Goal: Task Accomplishment & Management: Use online tool/utility

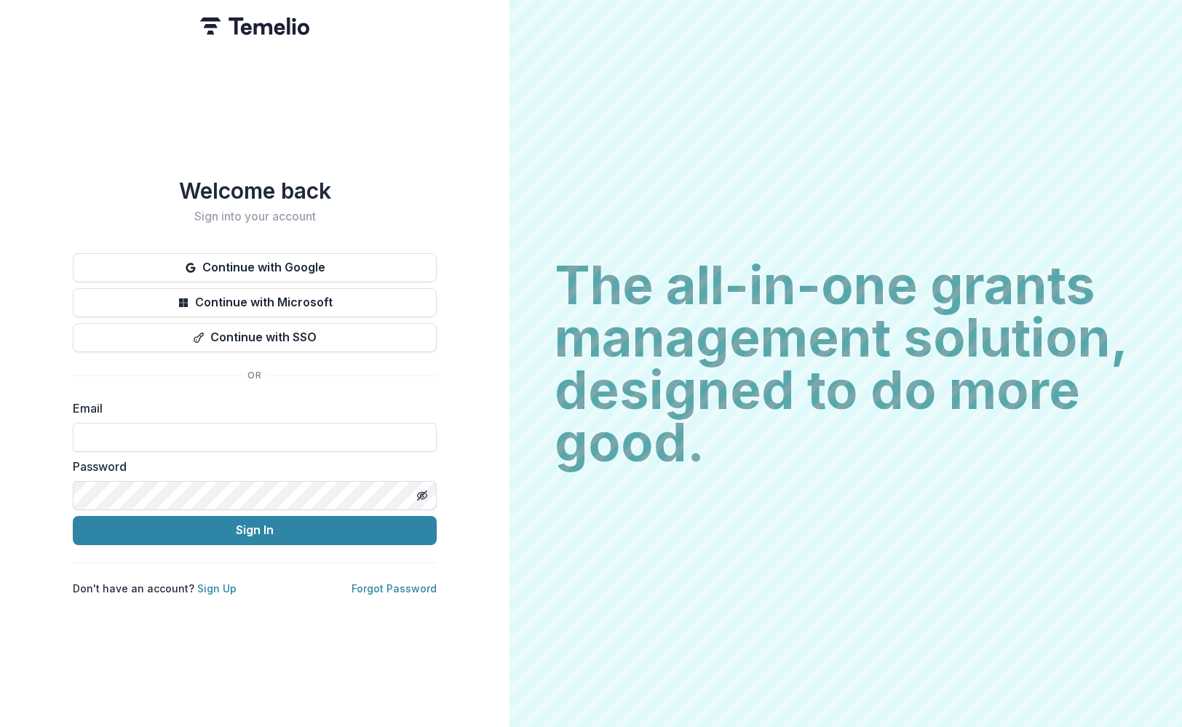
type input "**********"
click at [255, 524] on button "Sign In" at bounding box center [255, 530] width 364 height 29
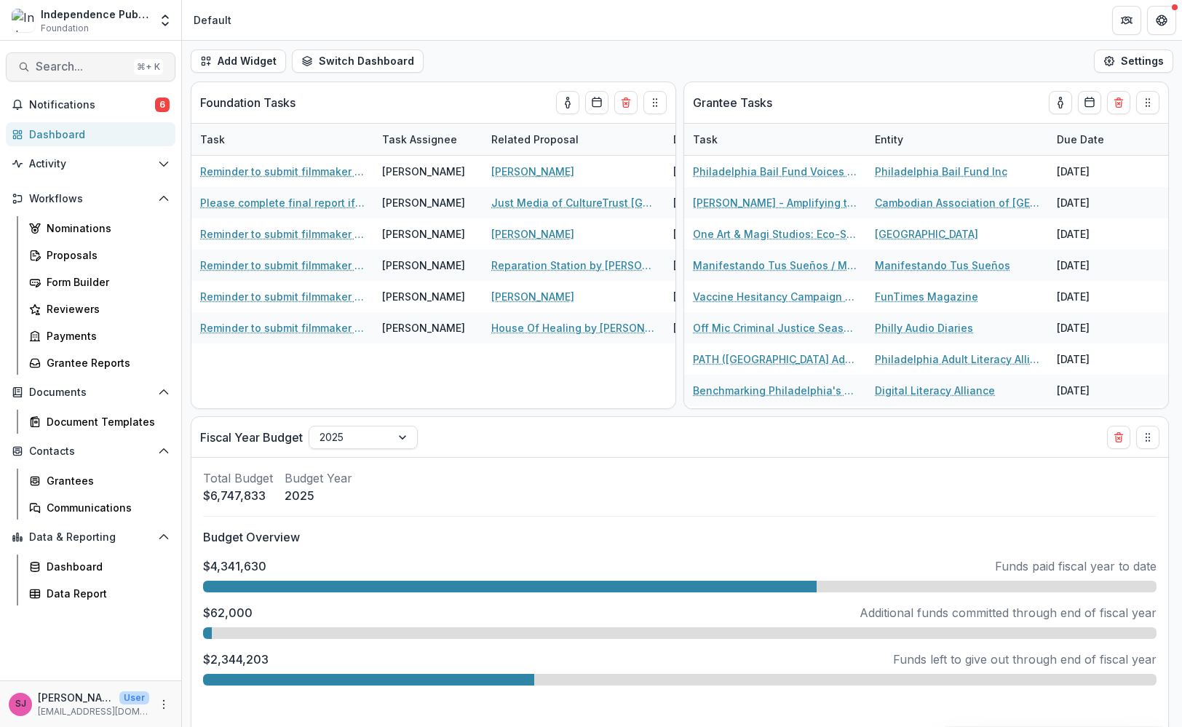
click at [60, 55] on button "Search... ⌘ + K" at bounding box center [91, 66] width 170 height 29
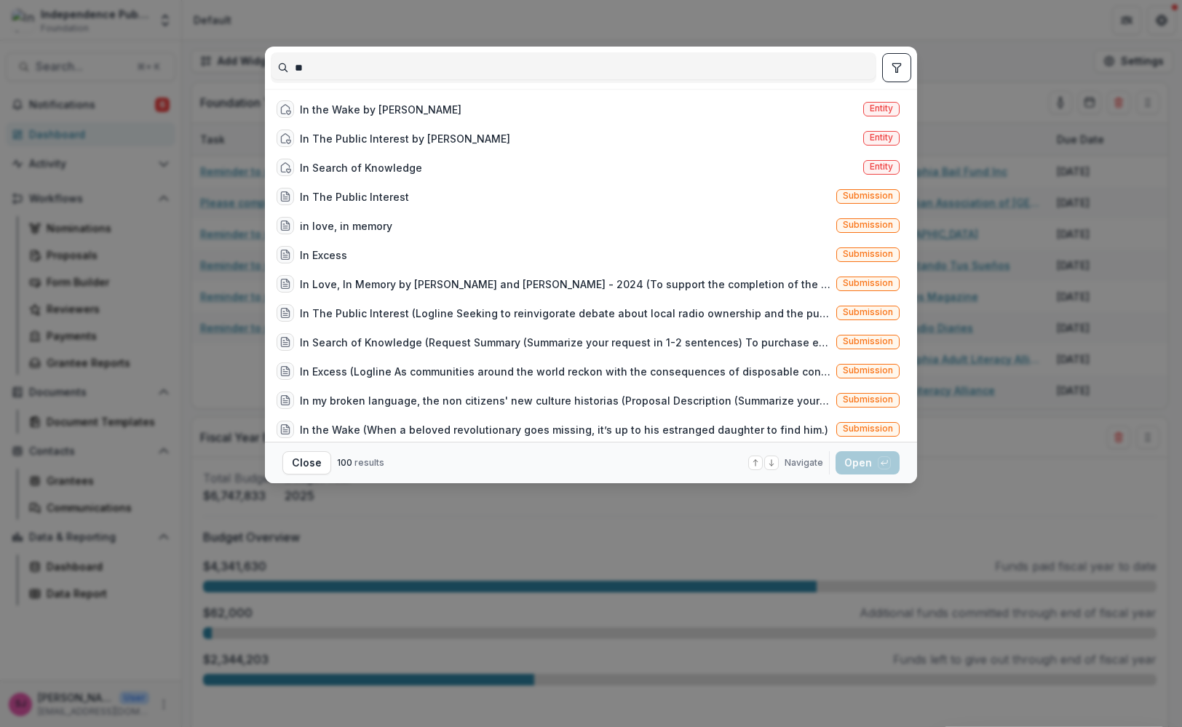
type input "*"
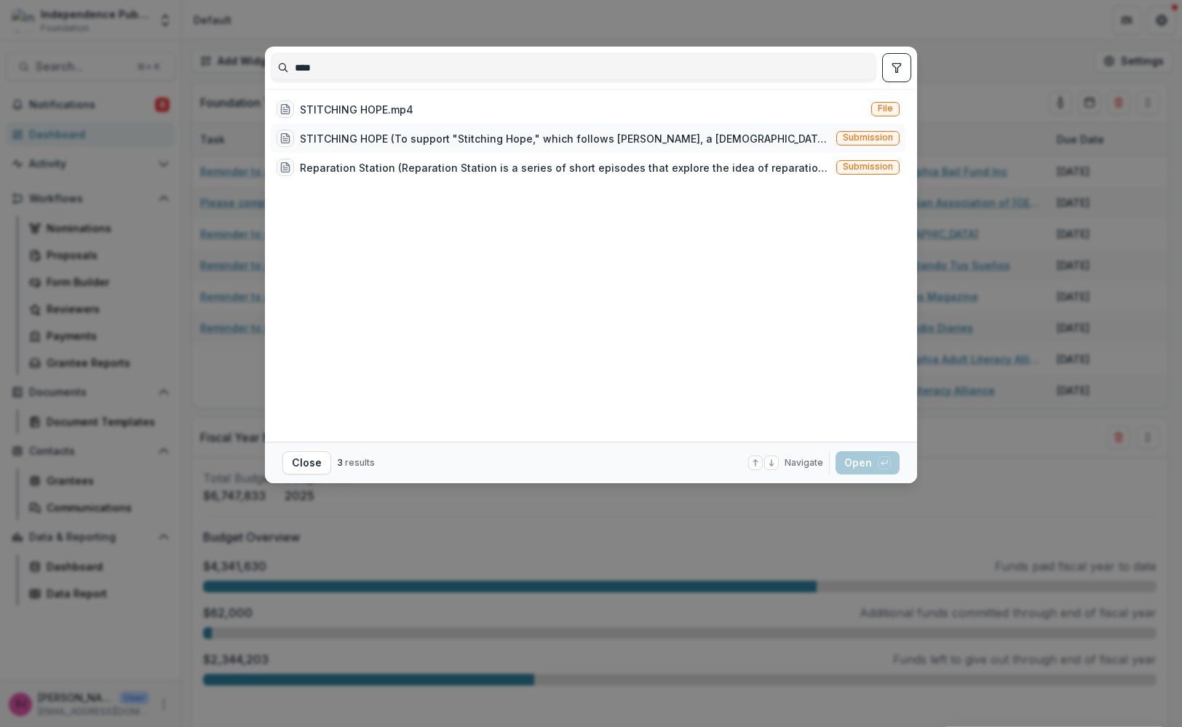
type input "****"
click at [327, 138] on div "STITCHING HOPE (To support "Stitching Hope," which follows [PERSON_NAME], a [DE…" at bounding box center [565, 138] width 531 height 15
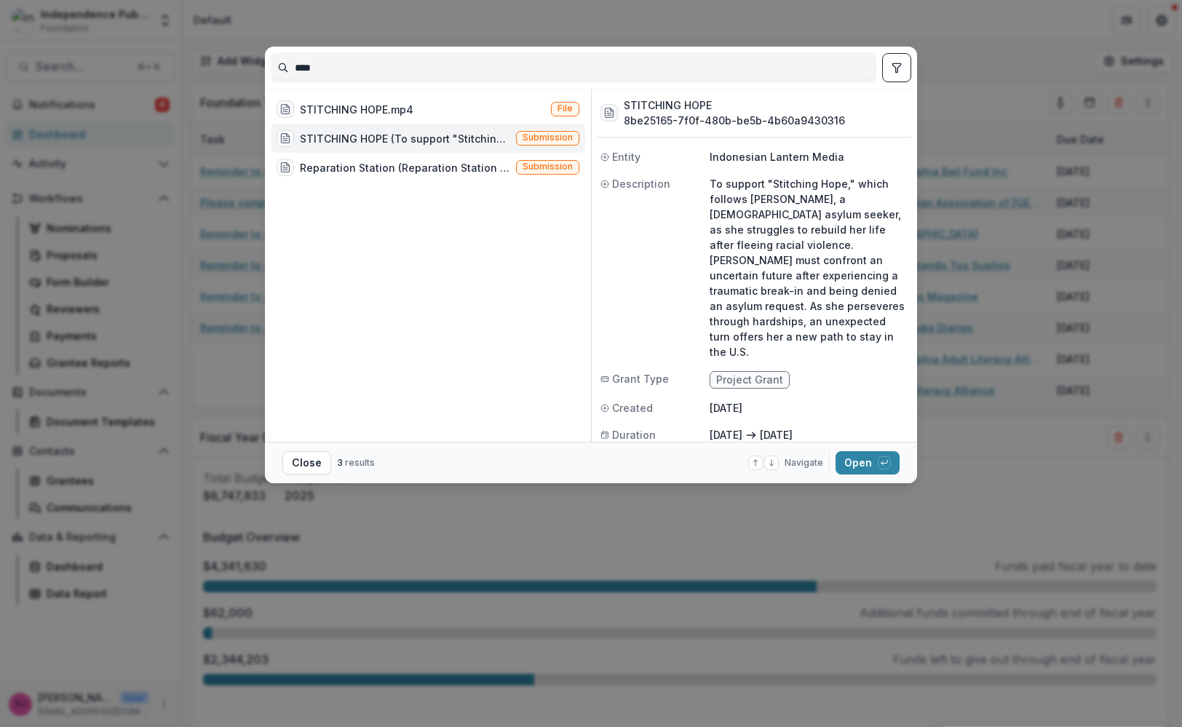
click at [327, 138] on div "STITCHING HOPE (To support "Stitching Hope," which follows [PERSON_NAME], a [DE…" at bounding box center [405, 138] width 210 height 15
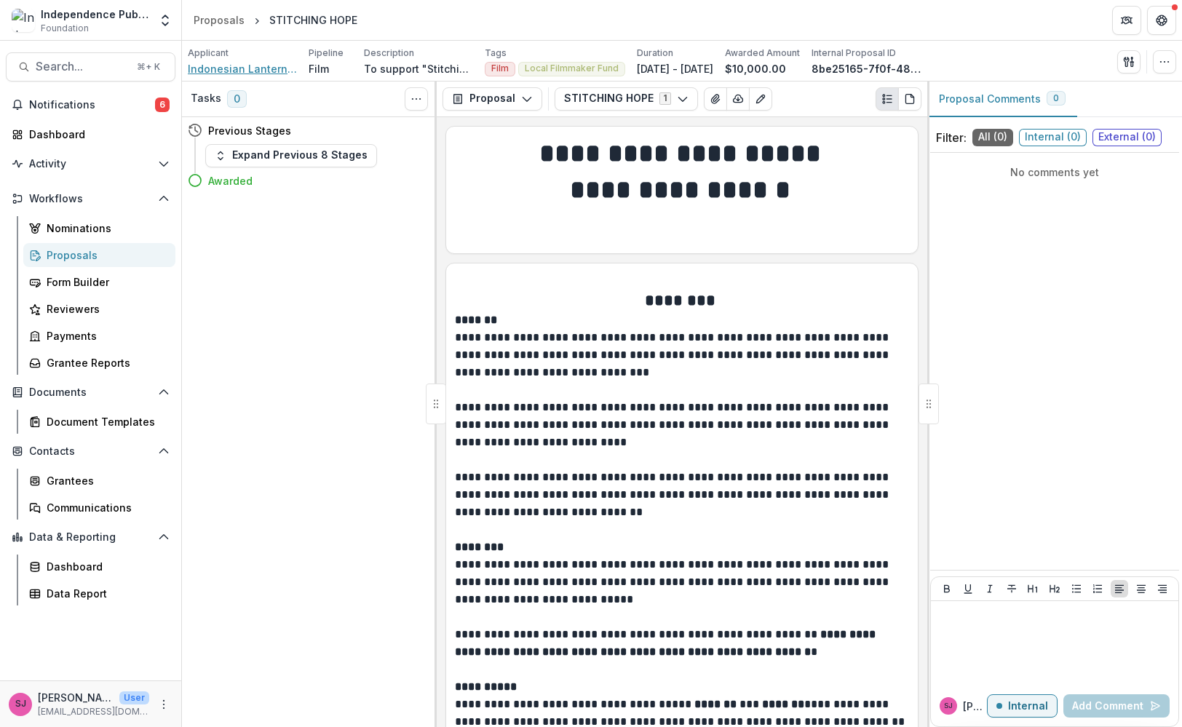
click at [261, 66] on span "Indonesian Lantern Media" at bounding box center [242, 68] width 109 height 15
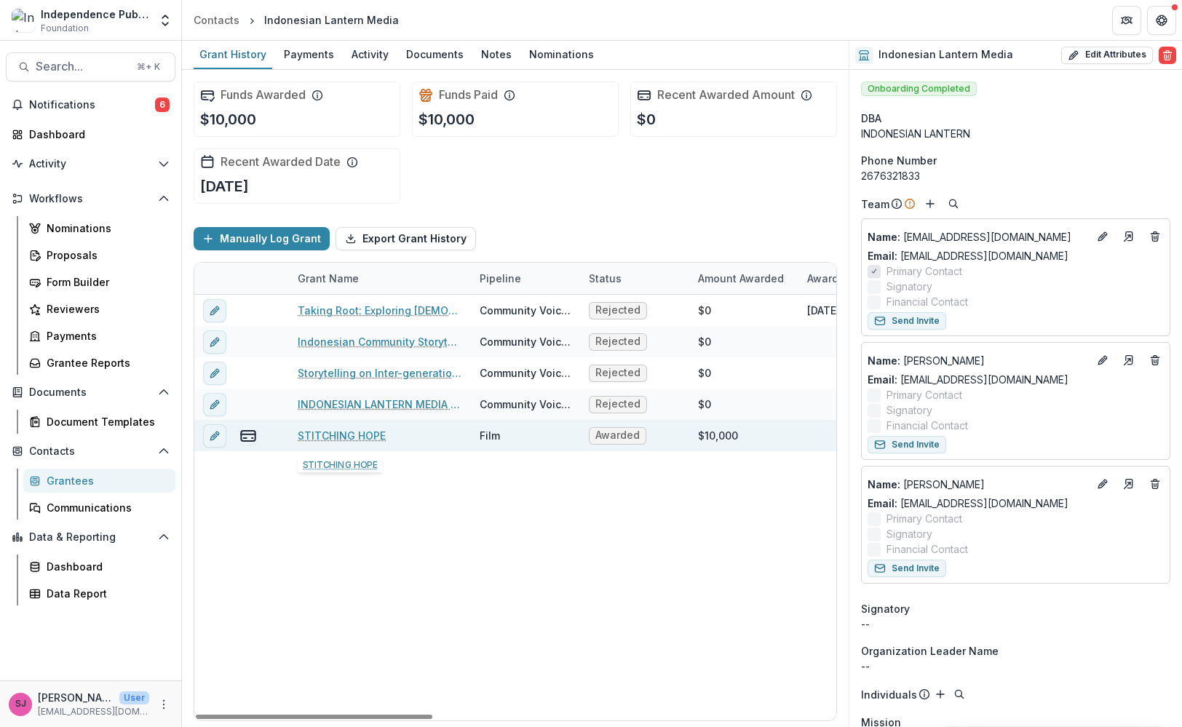
click at [363, 431] on link "STITCHING HOPE" at bounding box center [342, 435] width 88 height 15
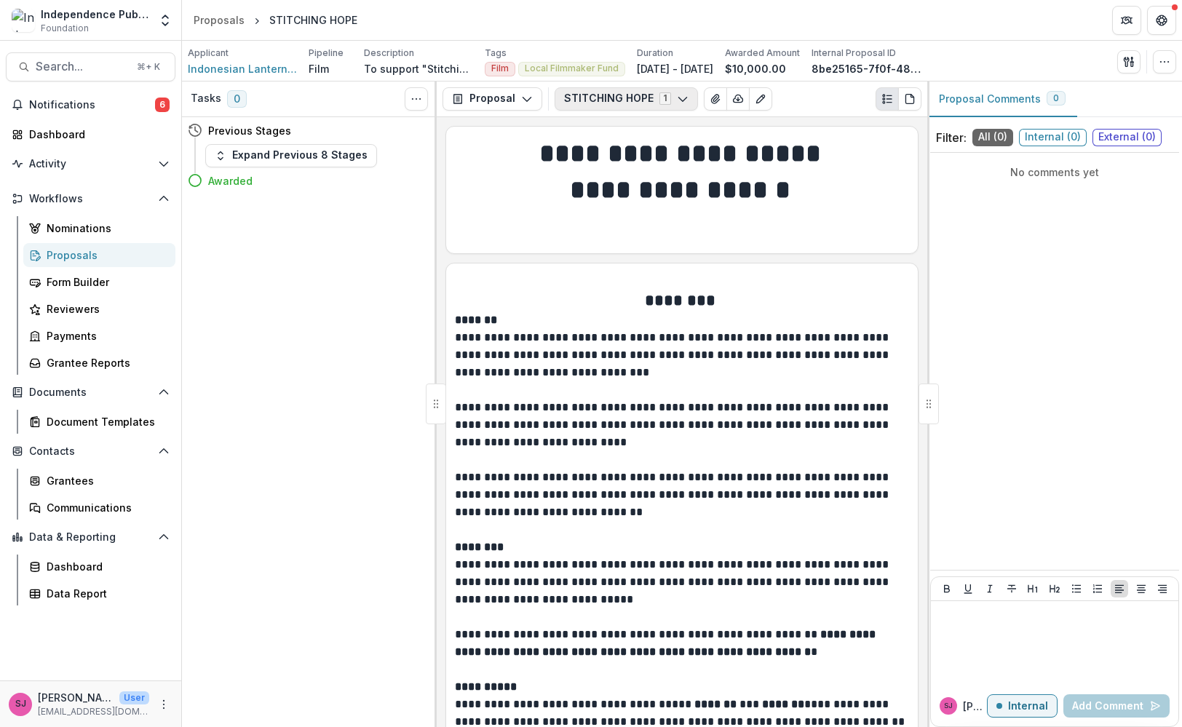
click at [588, 90] on button "STITCHING HOPE 1" at bounding box center [626, 98] width 143 height 23
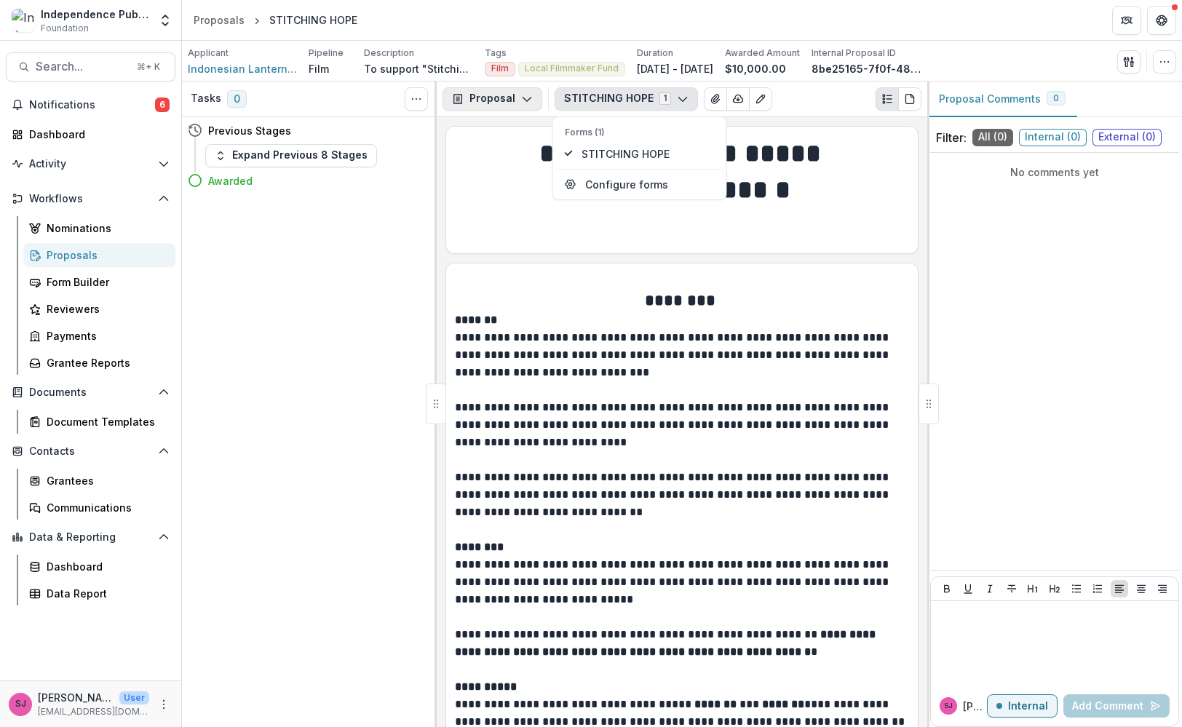
click at [500, 98] on button "Proposal" at bounding box center [493, 98] width 100 height 23
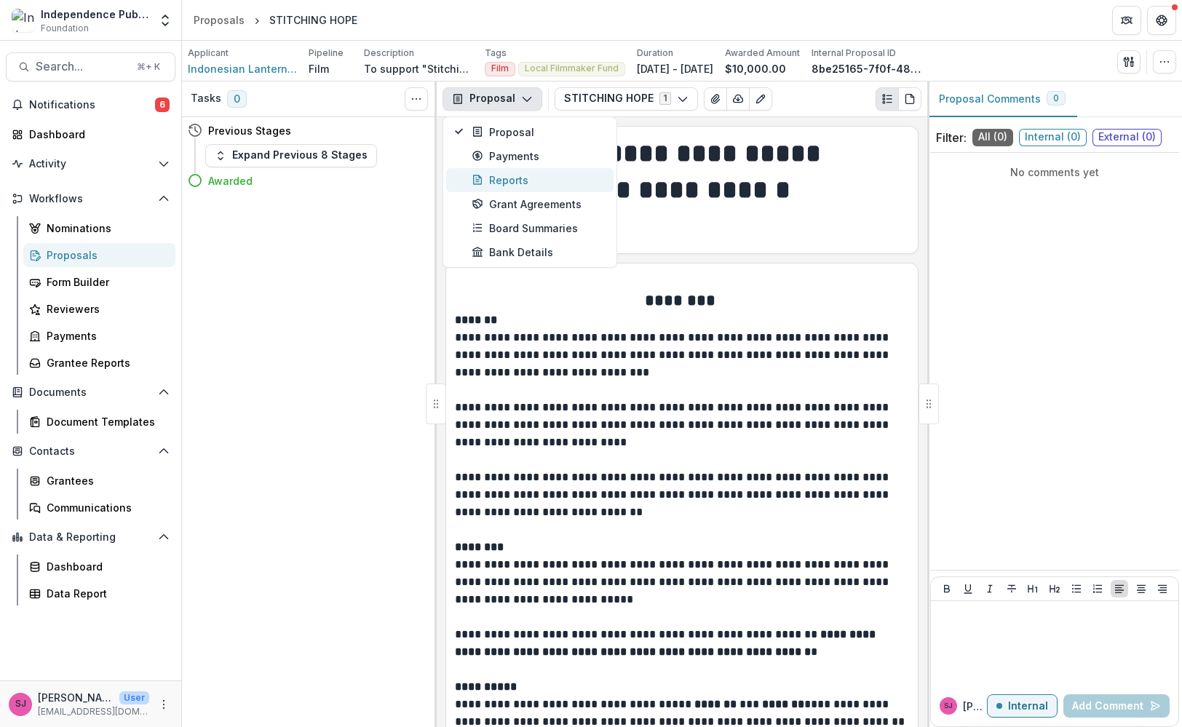
click at [554, 186] on div "Reports" at bounding box center [538, 180] width 133 height 15
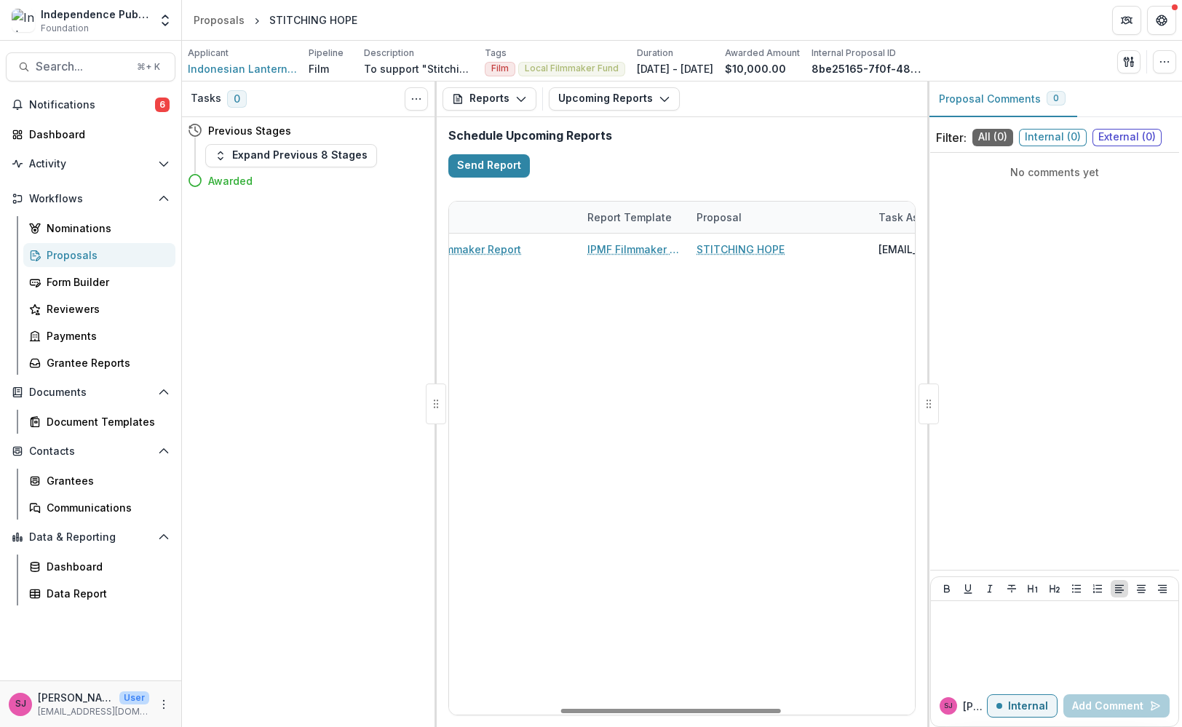
scroll to position [0, 517]
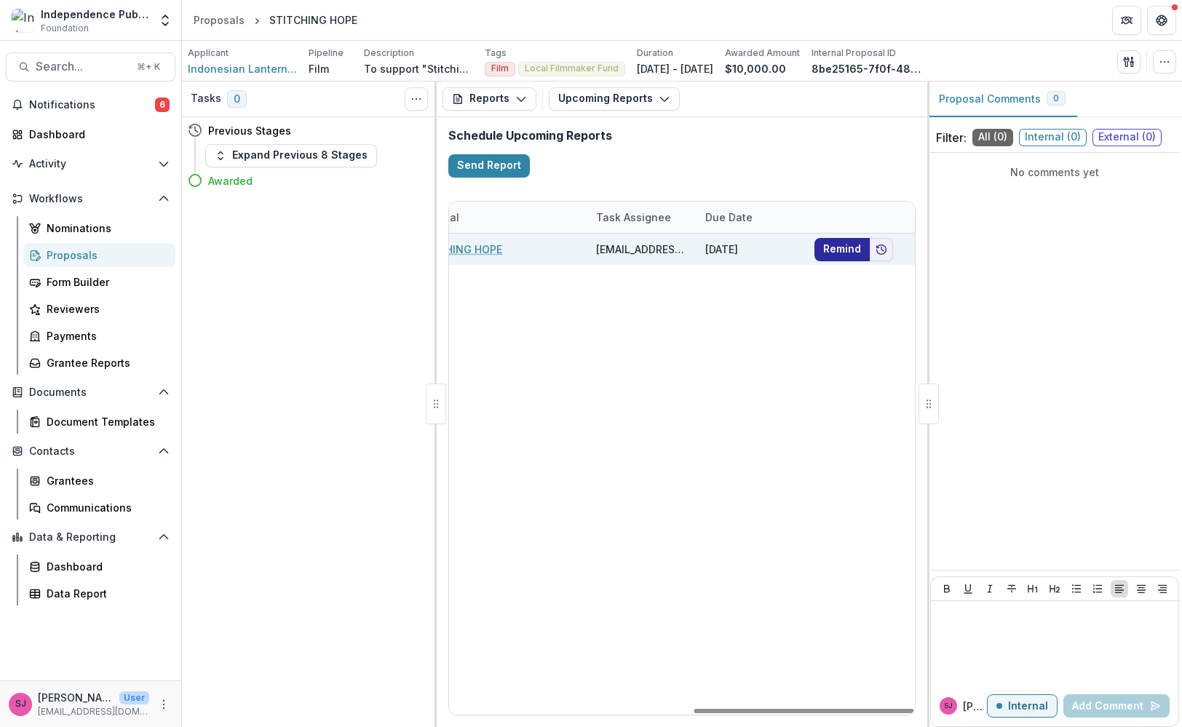
click at [832, 252] on button "Remind" at bounding box center [842, 248] width 55 height 23
